Goal: Information Seeking & Learning: Understand process/instructions

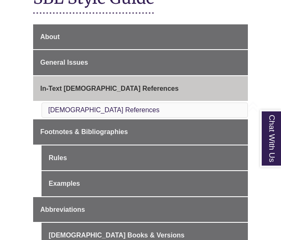
scroll to position [204, 0]
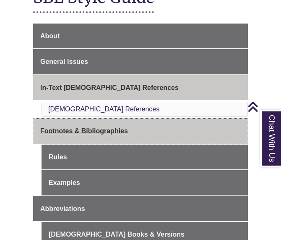
click at [110, 127] on span "Footnotes & Bibliographies" at bounding box center [84, 130] width 88 height 7
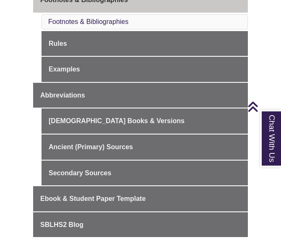
scroll to position [286, 0]
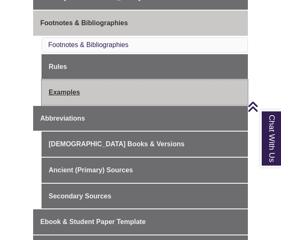
click at [89, 94] on link "Examples" at bounding box center [145, 92] width 207 height 25
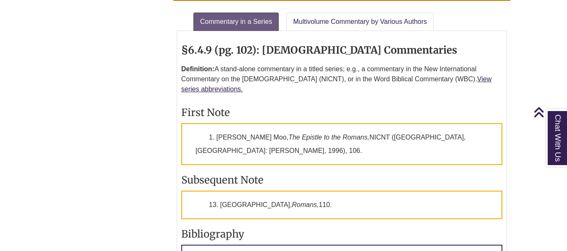
scroll to position [1322, 0]
